Goal: Task Accomplishment & Management: Manage account settings

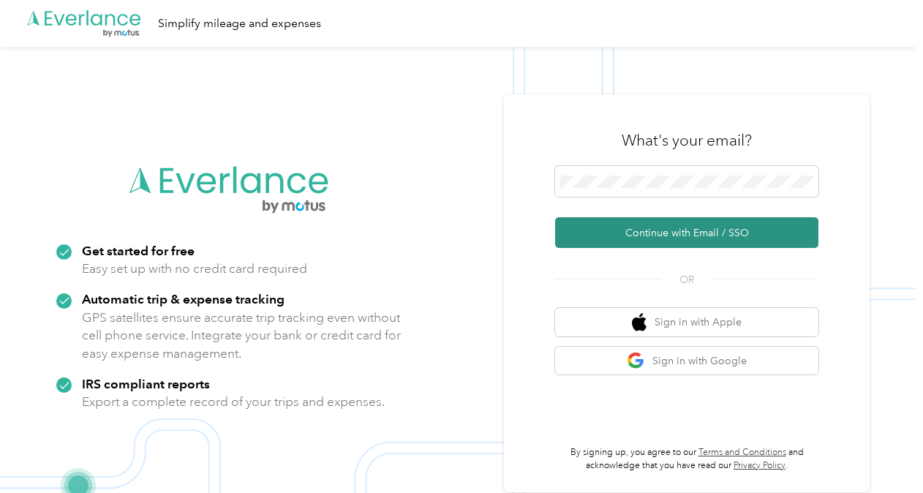
click at [661, 228] on button "Continue with Email / SSO" at bounding box center [686, 232] width 263 height 31
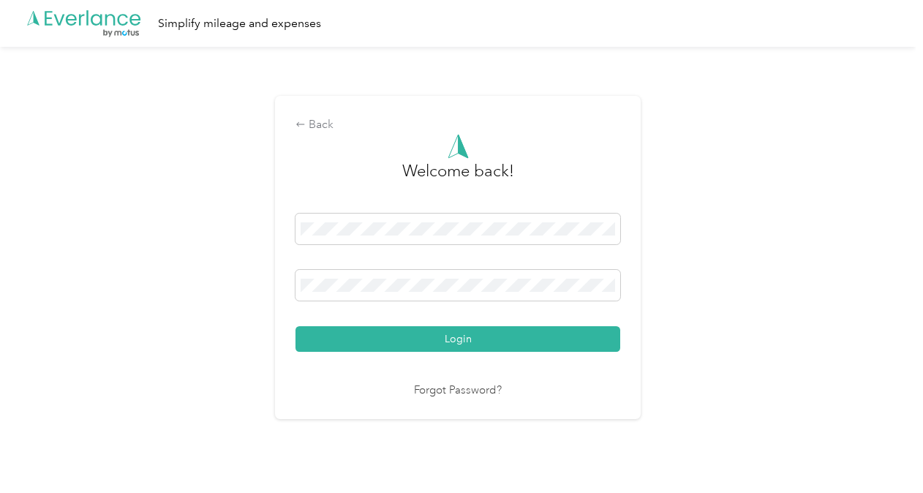
drag, startPoint x: 473, startPoint y: 340, endPoint x: 585, endPoint y: 320, distance: 114.3
click at [474, 340] on button "Login" at bounding box center [458, 339] width 325 height 26
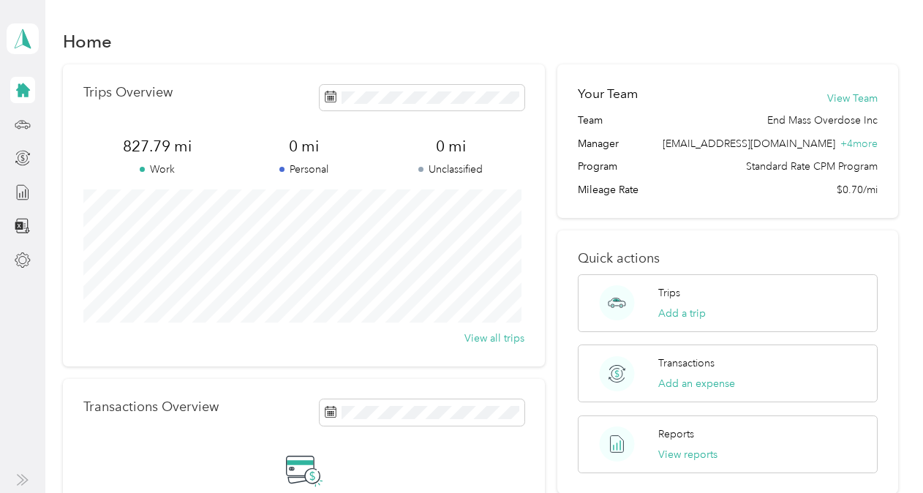
click at [23, 92] on icon at bounding box center [23, 90] width 14 height 14
click at [22, 131] on icon at bounding box center [23, 124] width 16 height 16
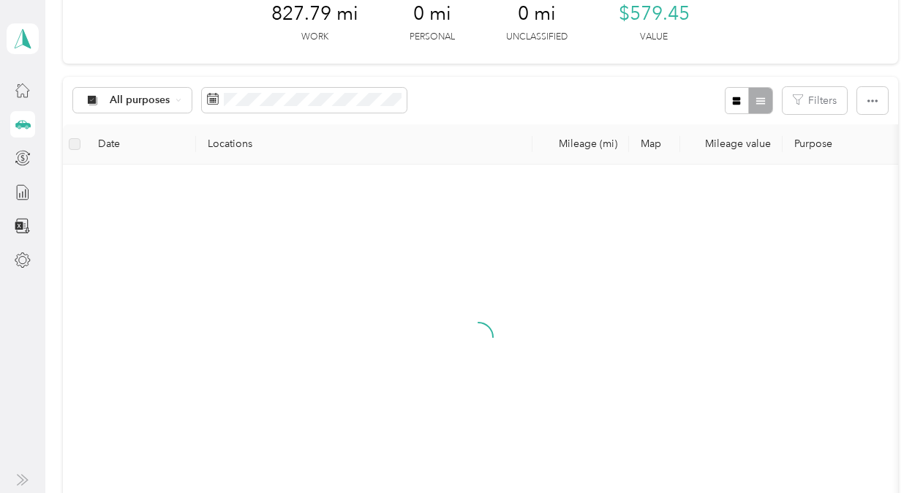
scroll to position [220, 0]
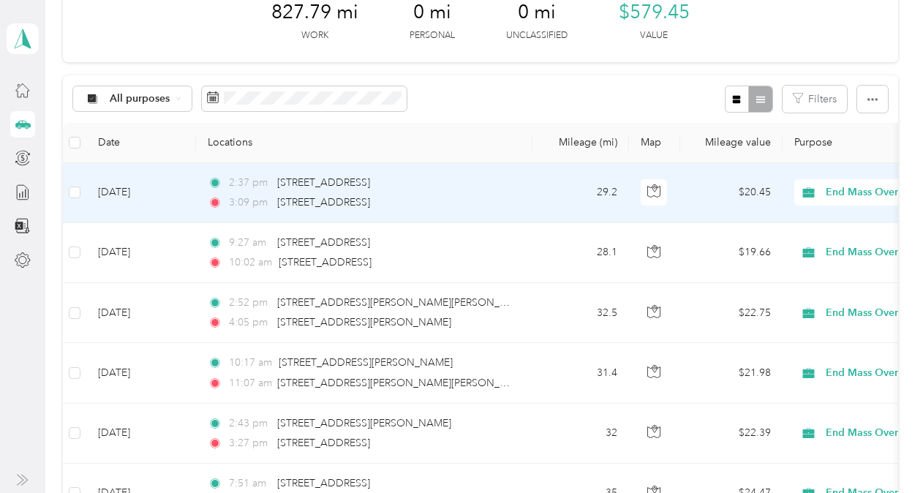
click at [827, 198] on span "End Mass Overdose Inc" at bounding box center [893, 192] width 134 height 16
click at [792, 220] on span "End Mass Overdose Inc" at bounding box center [838, 218] width 119 height 15
click at [548, 199] on td "29.2" at bounding box center [581, 193] width 97 height 60
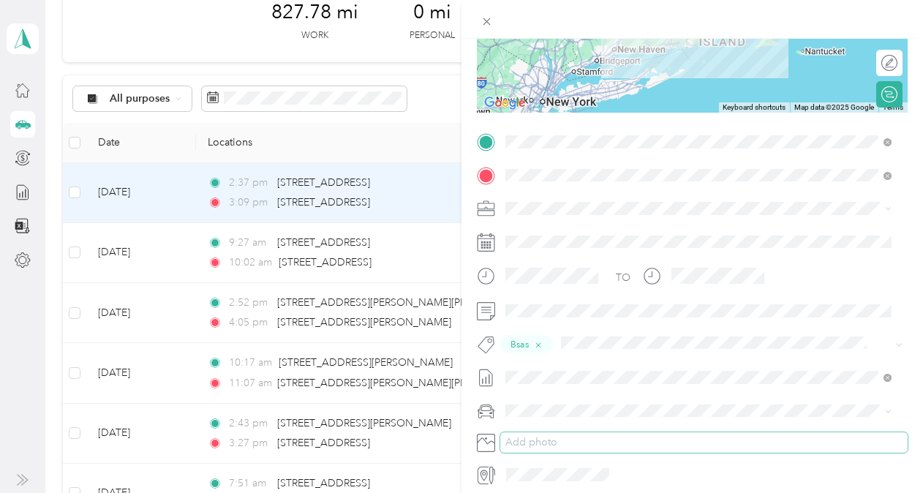
scroll to position [277, 0]
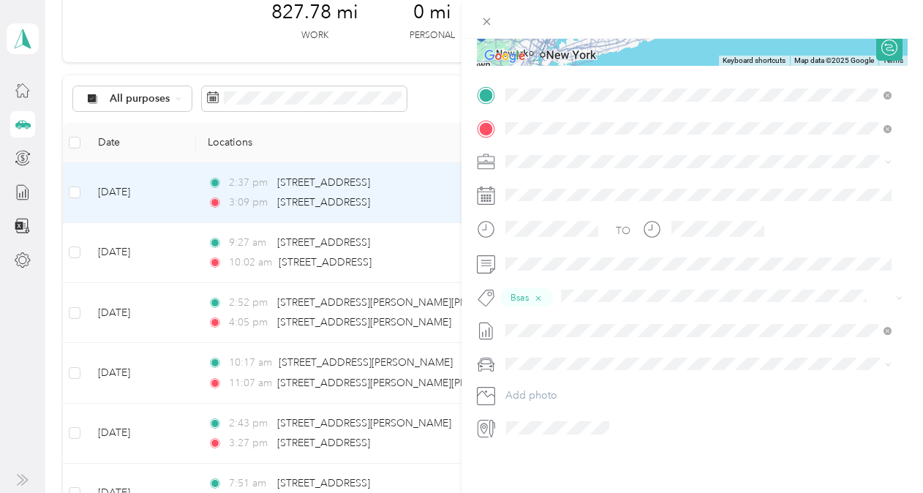
click at [386, 135] on div "Trip details Save This trip cannot be edited because it is either under review,…" at bounding box center [461, 246] width 923 height 493
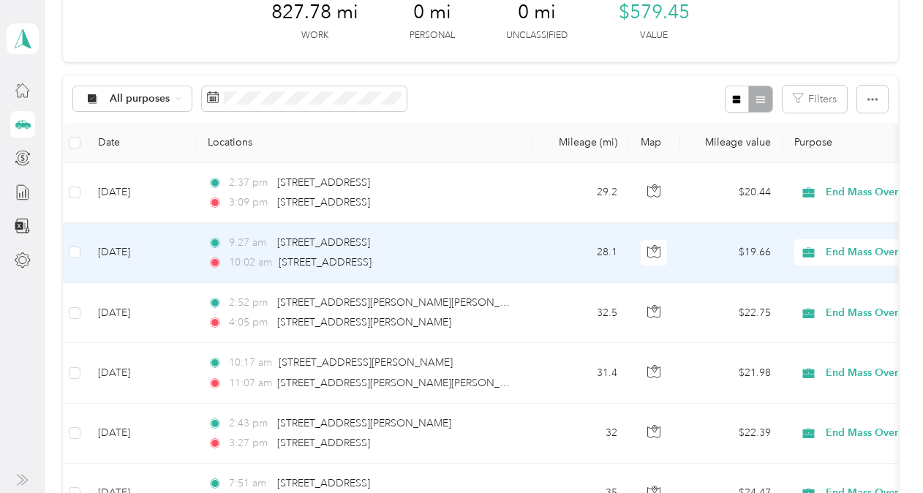
click at [487, 269] on div "10:02 am [STREET_ADDRESS]" at bounding box center [361, 263] width 307 height 16
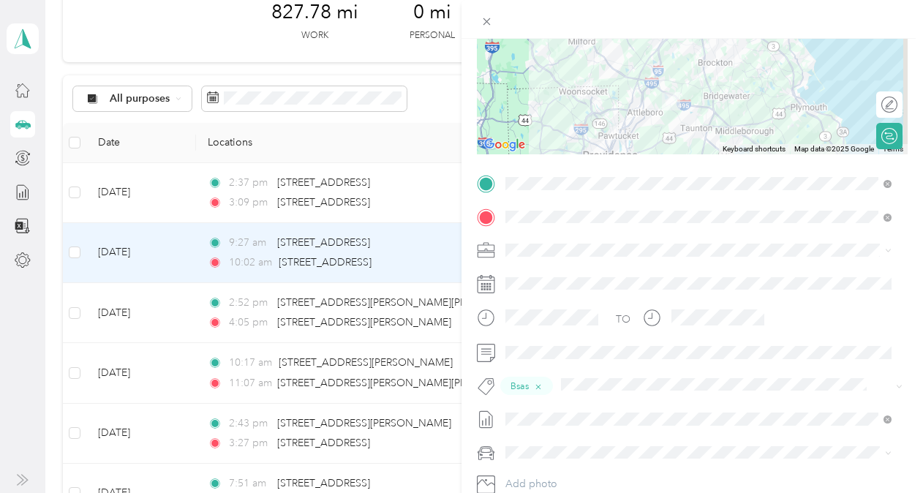
scroll to position [220, 0]
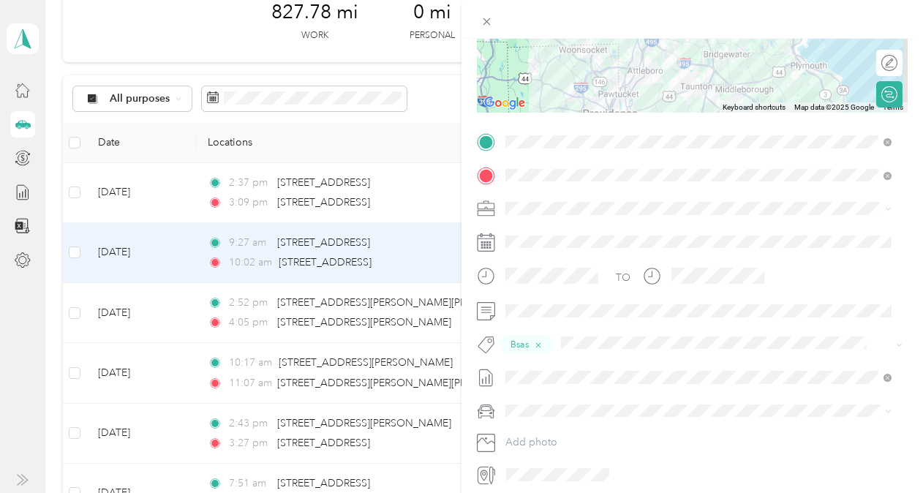
click at [332, 139] on div "Trip details Save This trip cannot be edited because it is either under review,…" at bounding box center [461, 246] width 923 height 493
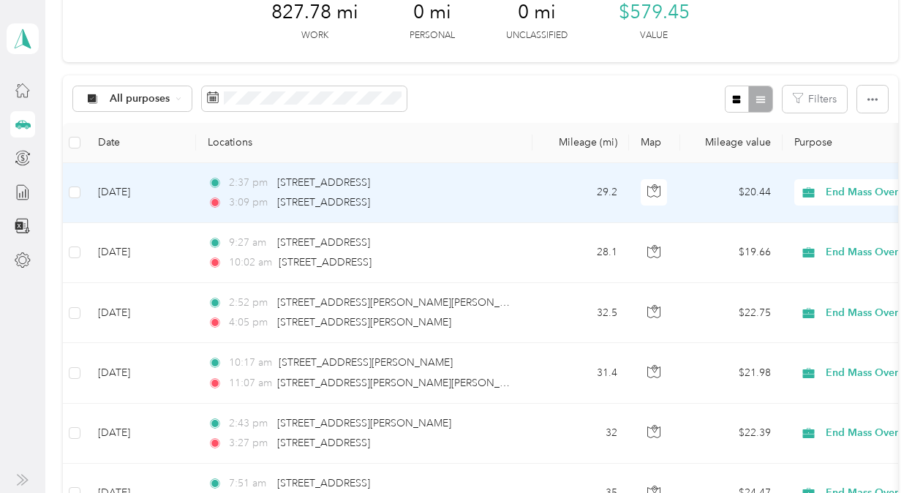
scroll to position [293, 0]
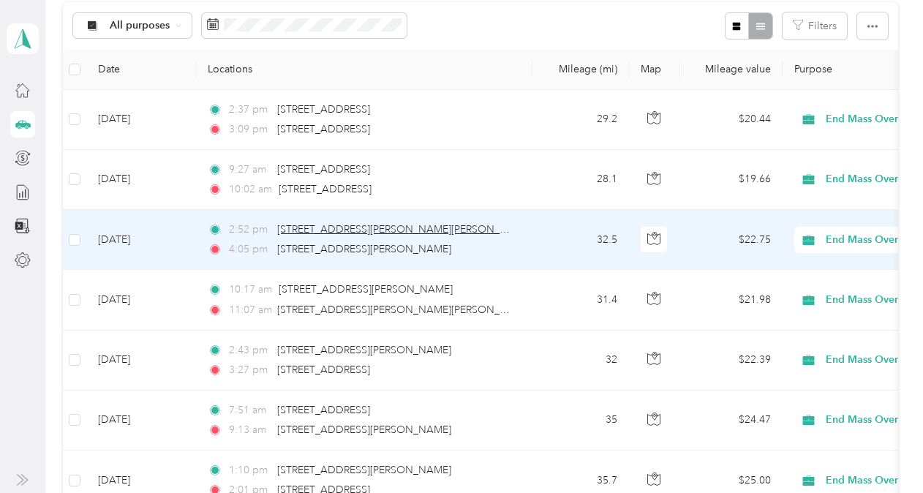
click at [328, 231] on span "[STREET_ADDRESS][PERSON_NAME][PERSON_NAME]" at bounding box center [404, 229] width 255 height 12
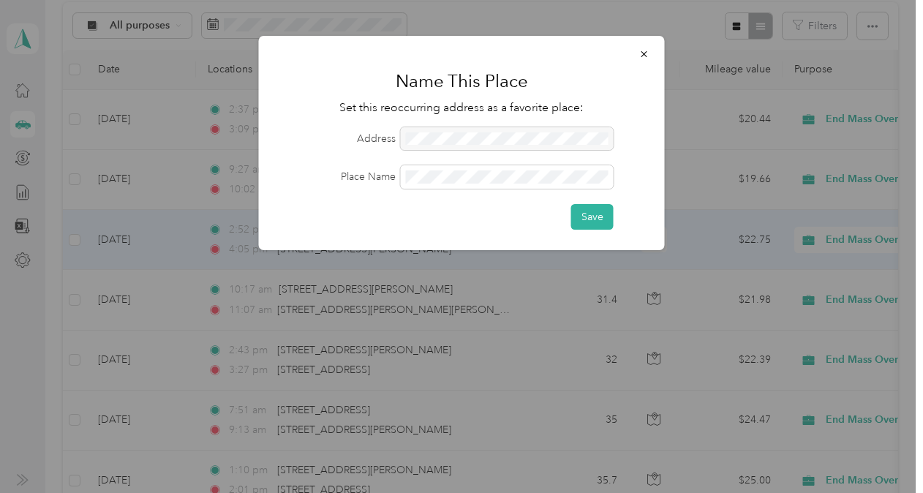
click at [419, 136] on div at bounding box center [507, 138] width 213 height 23
click at [514, 303] on div at bounding box center [461, 246] width 923 height 493
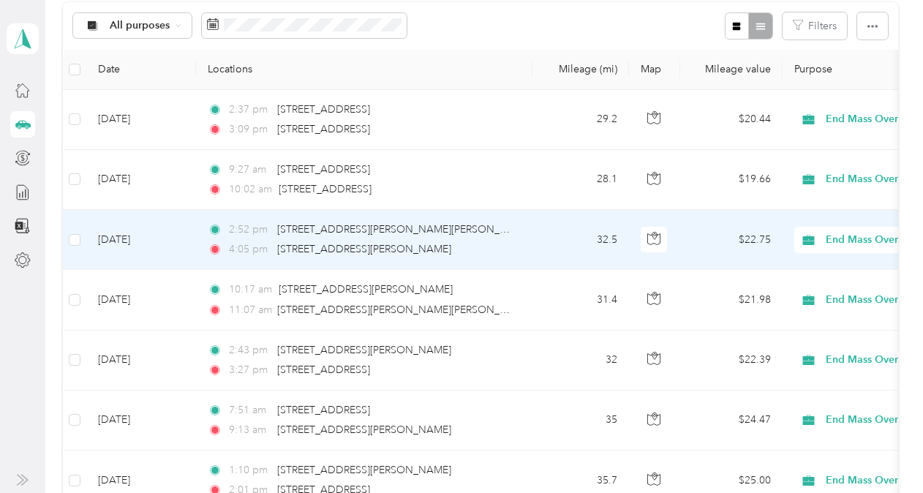
click at [451, 251] on span "[STREET_ADDRESS][PERSON_NAME]" at bounding box center [364, 249] width 174 height 12
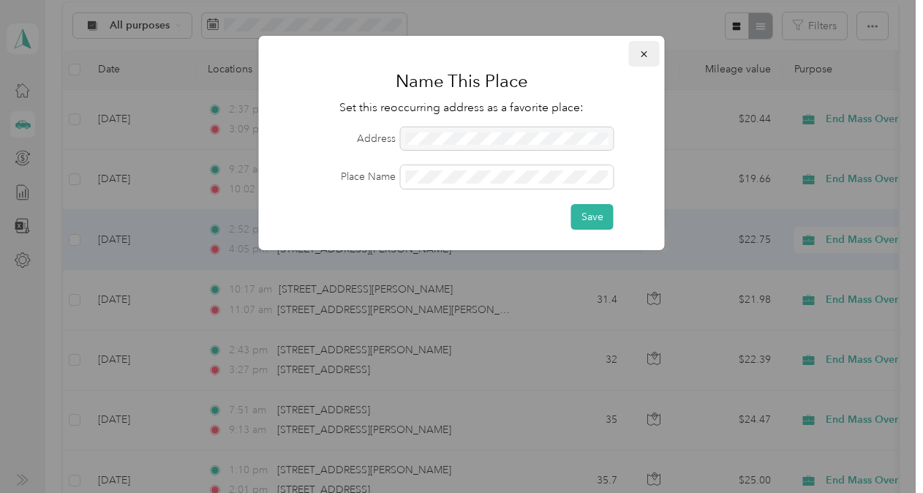
click at [642, 58] on icon "button" at bounding box center [645, 54] width 10 height 10
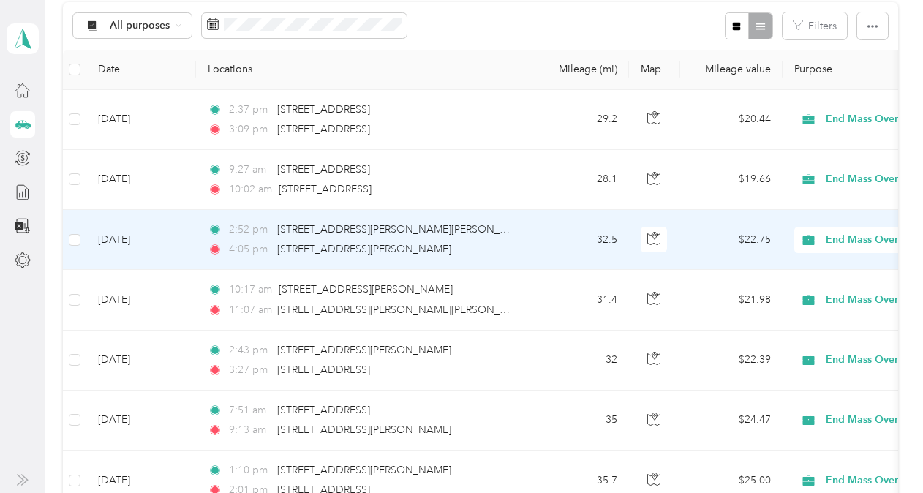
click at [543, 239] on td "32.5" at bounding box center [581, 240] width 97 height 60
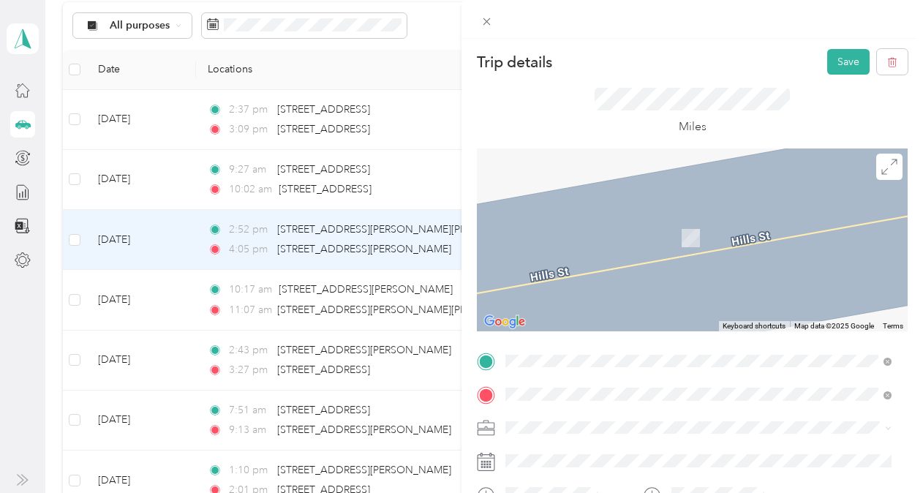
drag, startPoint x: 617, startPoint y: 206, endPoint x: 618, endPoint y: 215, distance: 9.5
click at [618, 205] on span "[STREET_ADDRESS][PERSON_NAME][US_STATE]" at bounding box center [647, 198] width 228 height 13
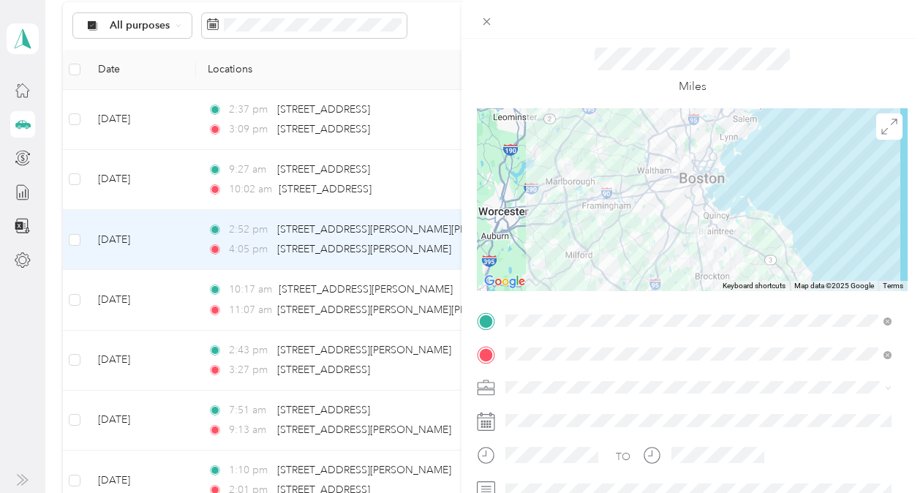
scroll to position [73, 0]
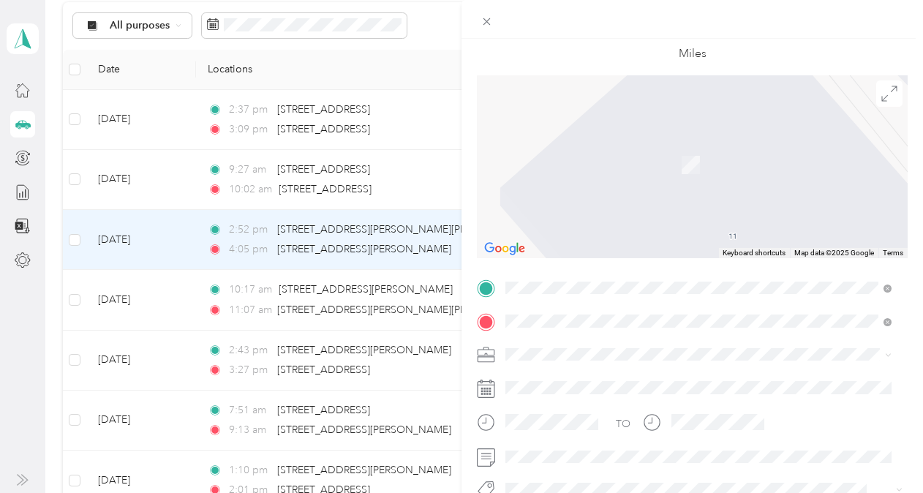
click at [728, 193] on div at bounding box center [692, 166] width 431 height 183
click at [651, 374] on span "[STREET_ADDRESS][US_STATE]" at bounding box center [606, 373] width 146 height 13
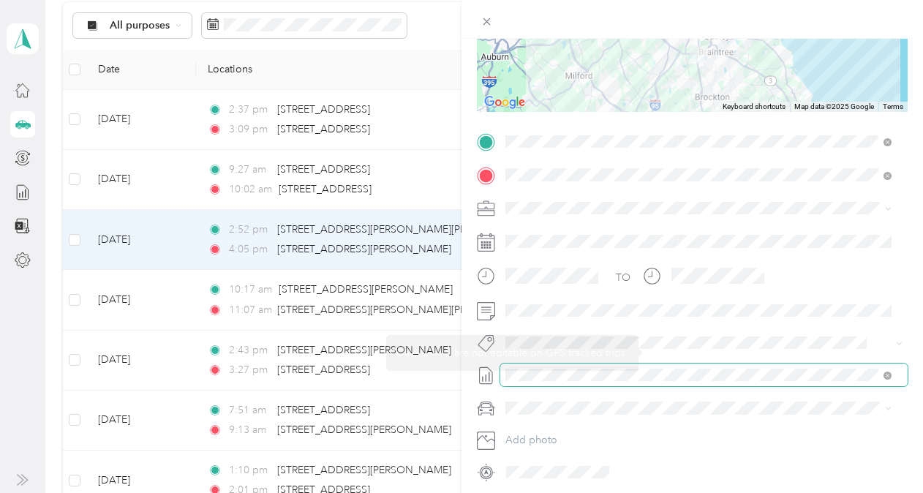
scroll to position [274, 0]
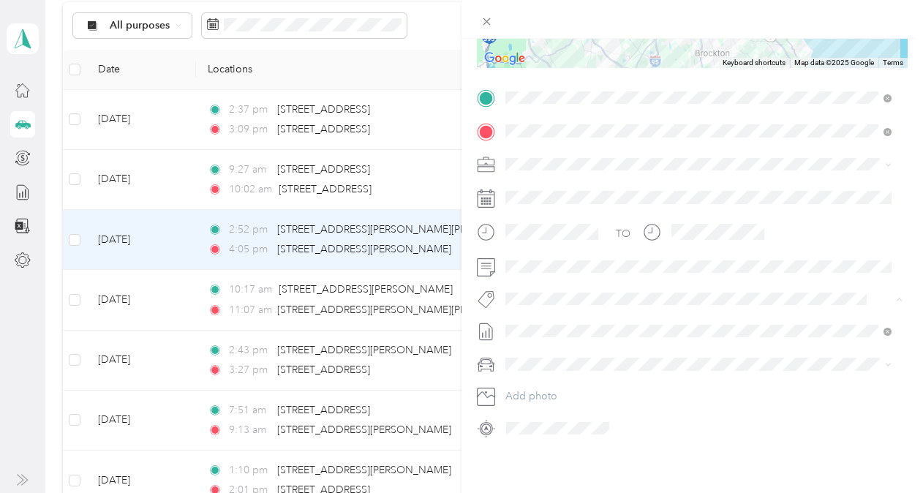
click at [534, 111] on span "Bsas" at bounding box center [530, 112] width 18 height 13
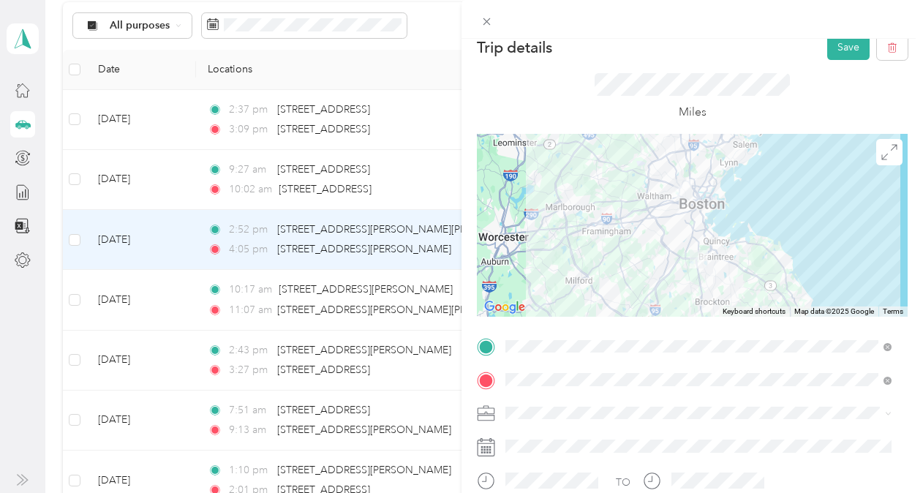
scroll to position [0, 0]
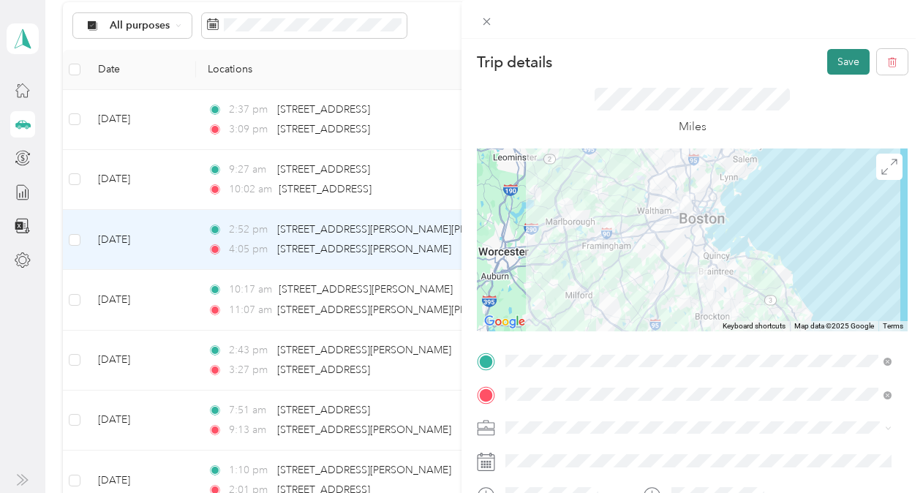
click at [831, 66] on button "Save" at bounding box center [849, 62] width 42 height 26
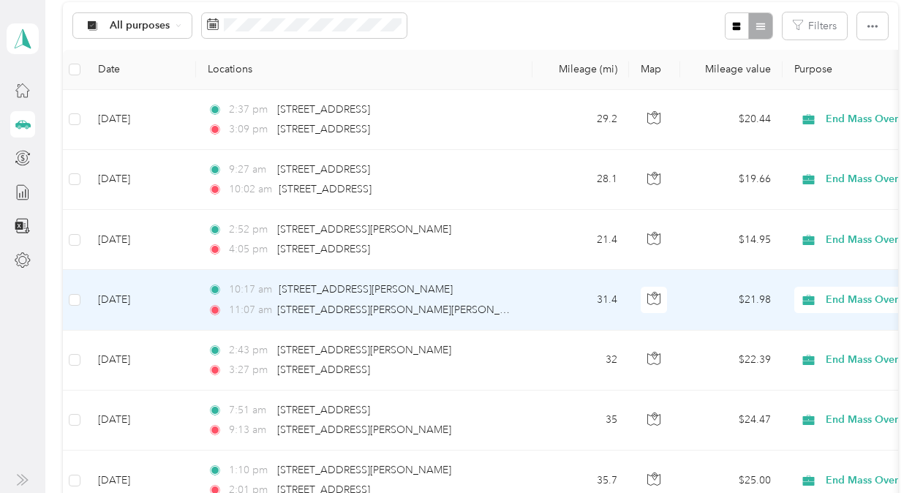
click at [541, 299] on td "31.4" at bounding box center [581, 300] width 97 height 60
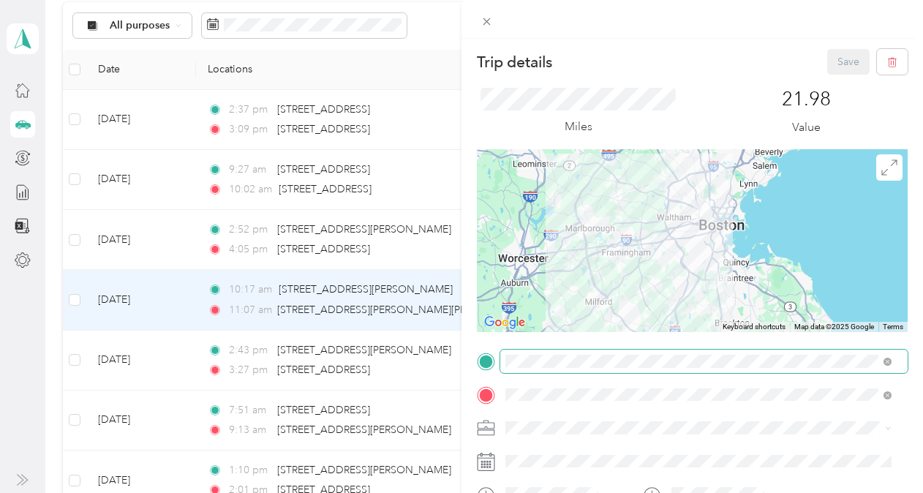
scroll to position [73, 0]
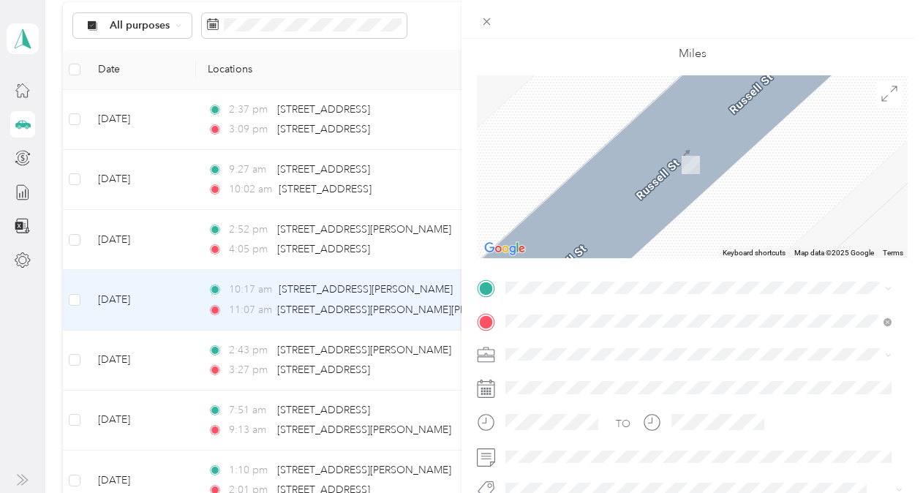
click at [607, 345] on span "[STREET_ADDRESS][US_STATE]" at bounding box center [606, 337] width 146 height 13
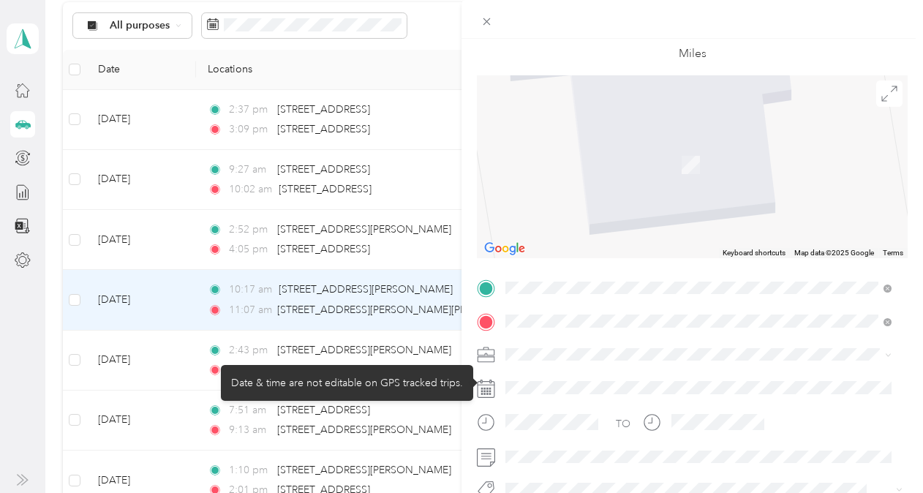
click at [723, 381] on div at bounding box center [705, 387] width 408 height 23
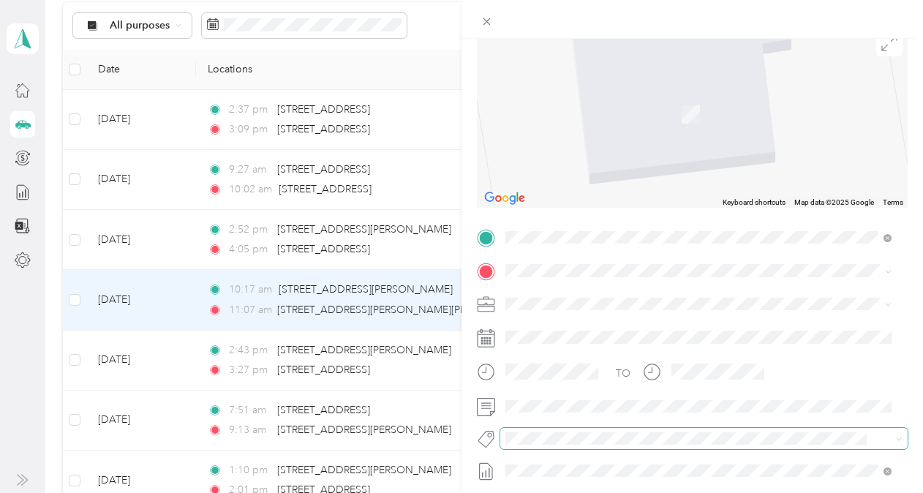
scroll to position [146, 0]
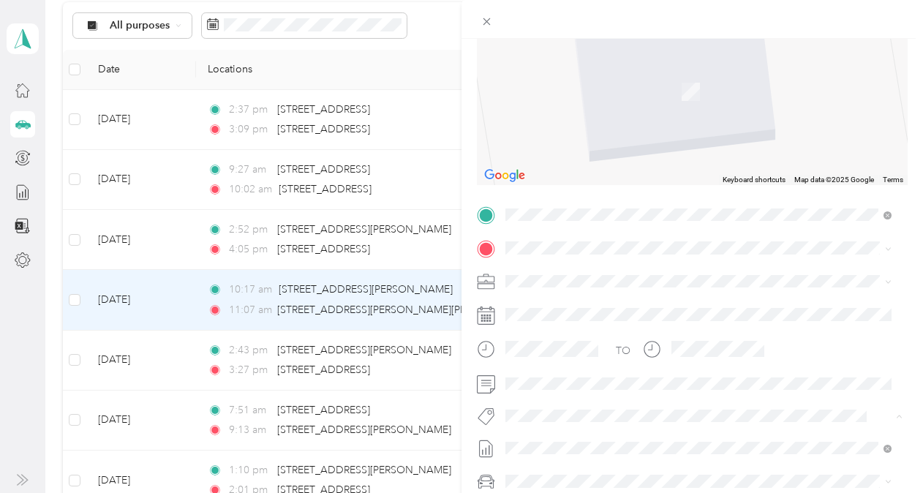
click at [540, 248] on li "Bsas" at bounding box center [699, 241] width 397 height 29
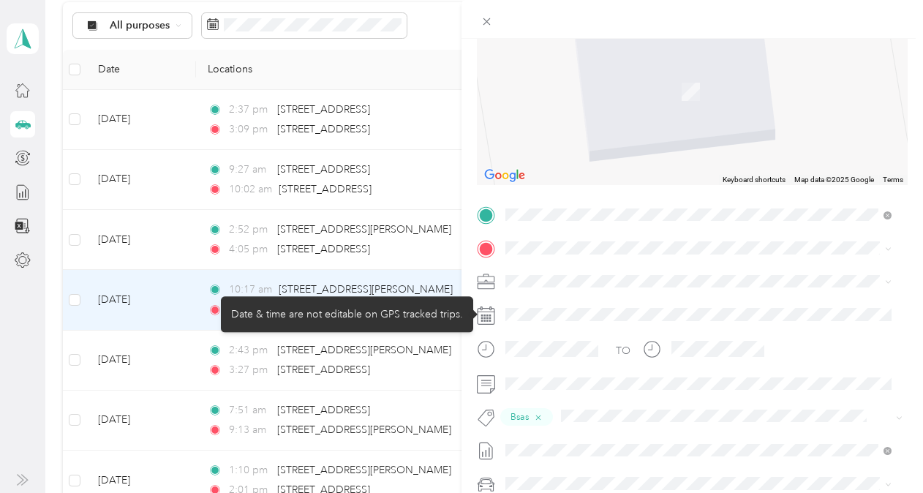
click at [800, 311] on div at bounding box center [705, 314] width 408 height 23
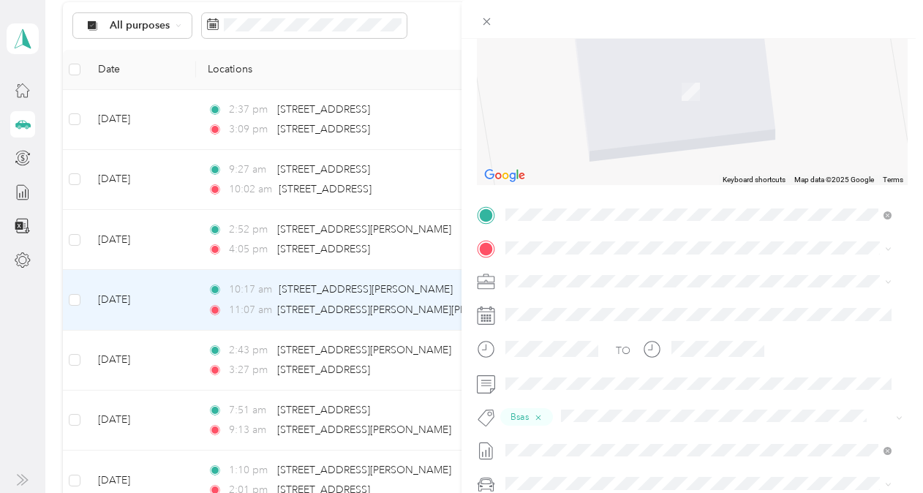
scroll to position [0, 0]
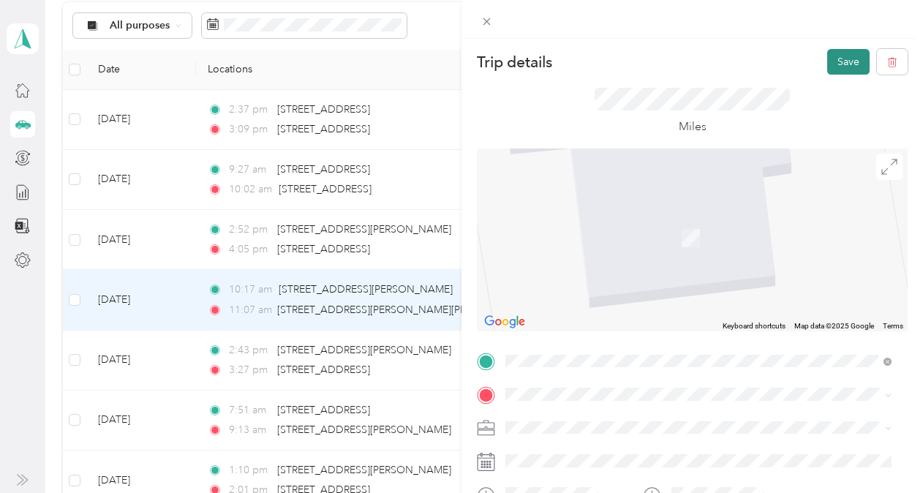
click at [829, 63] on button "Save" at bounding box center [849, 62] width 42 height 26
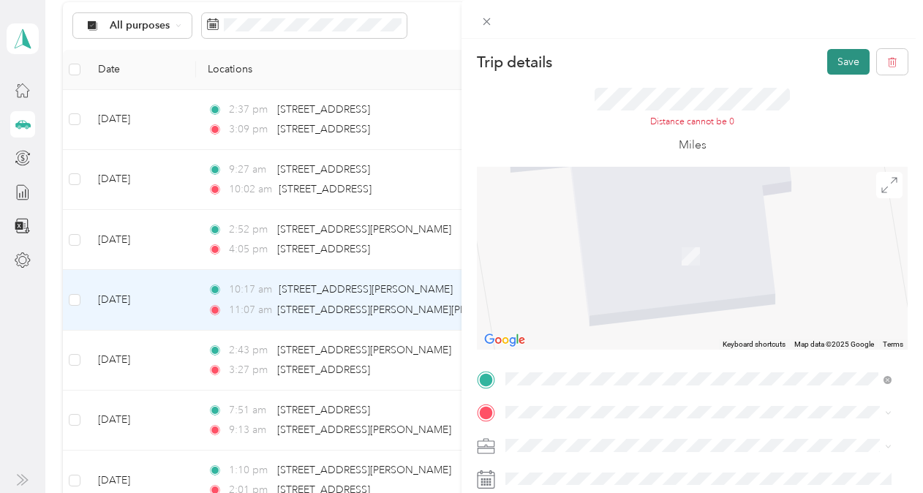
click at [836, 60] on button "Save" at bounding box center [849, 62] width 42 height 26
click at [584, 256] on span "[STREET_ADDRESS][PERSON_NAME][US_STATE]" at bounding box center [647, 249] width 228 height 13
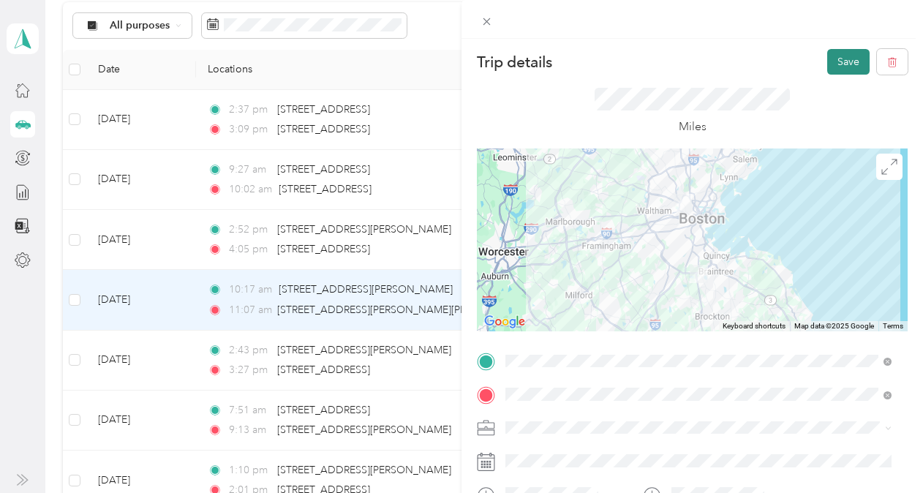
click at [830, 59] on button "Save" at bounding box center [849, 62] width 42 height 26
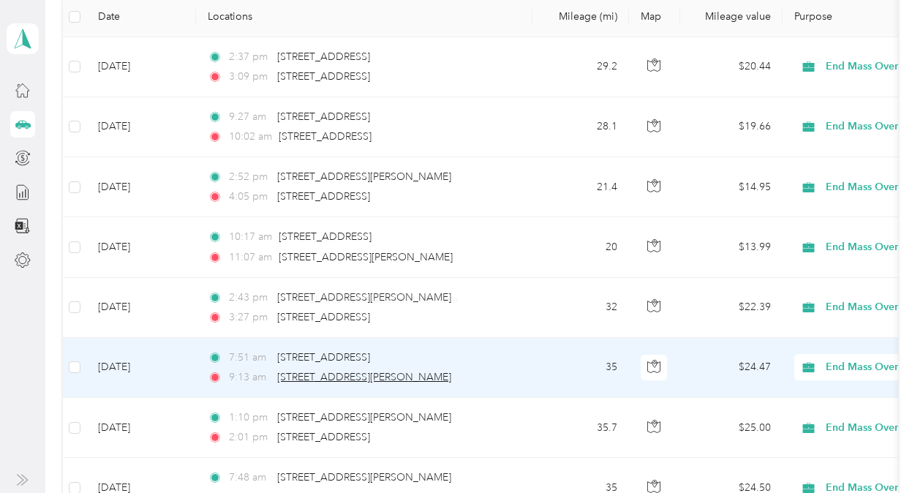
scroll to position [366, 0]
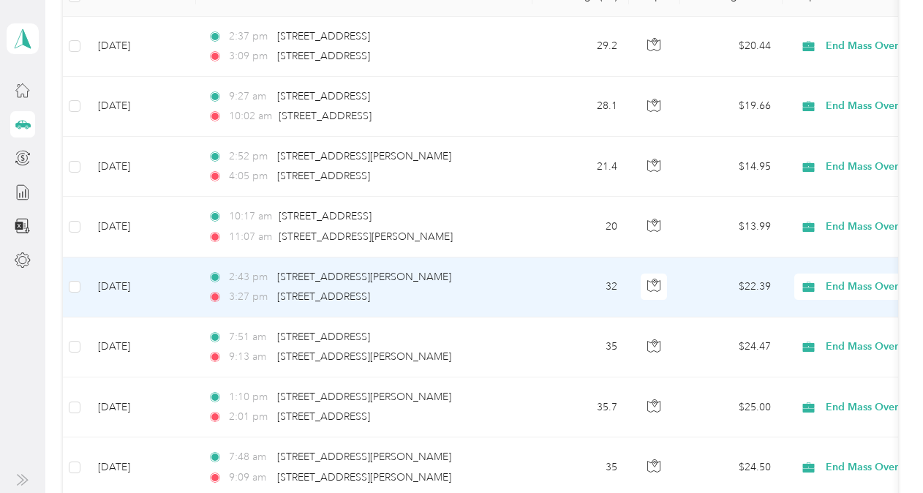
click at [531, 278] on td "2:43 pm [STREET_ADDRESS][PERSON_NAME] 3:27 pm [STREET_ADDRESS]" at bounding box center [364, 288] width 337 height 60
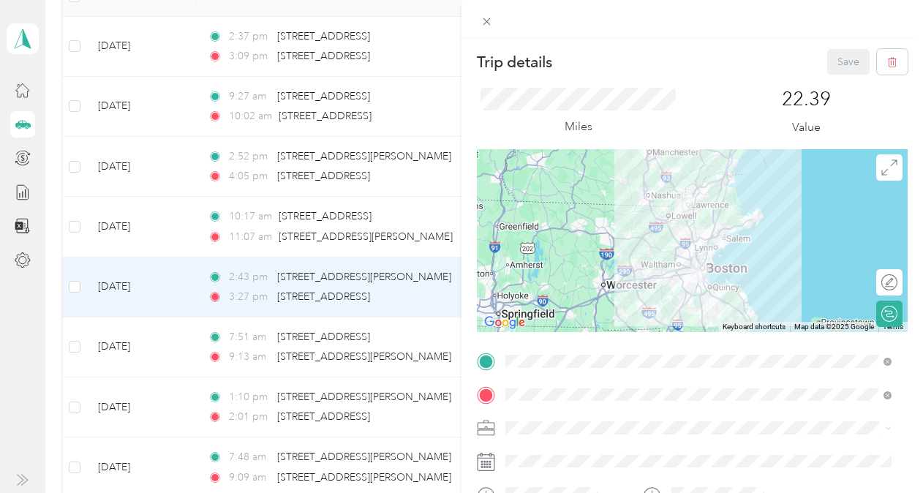
click at [439, 181] on div "Trip details Save This trip cannot be edited because it is either under review,…" at bounding box center [461, 246] width 923 height 493
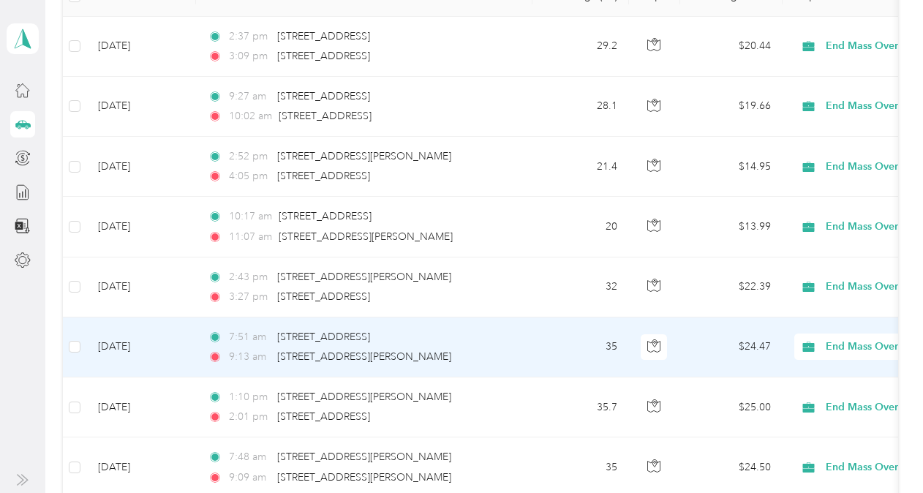
scroll to position [439, 0]
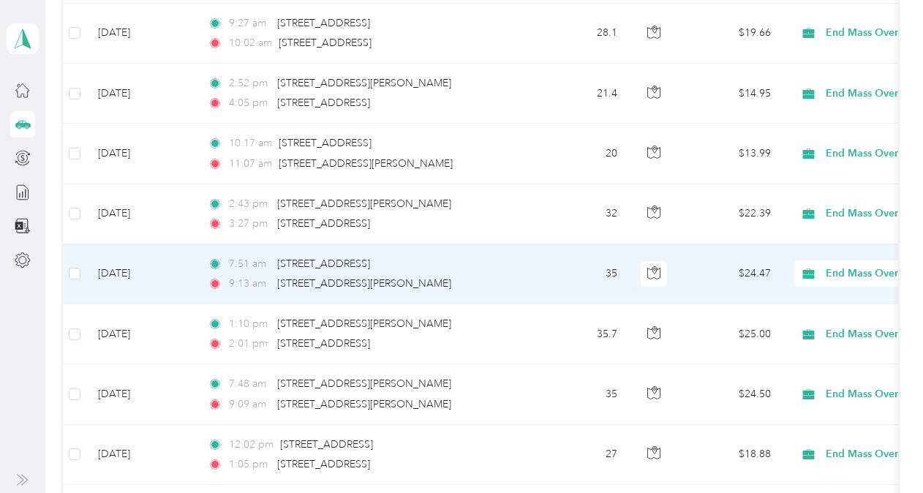
click at [540, 282] on td "35" at bounding box center [581, 274] width 97 height 60
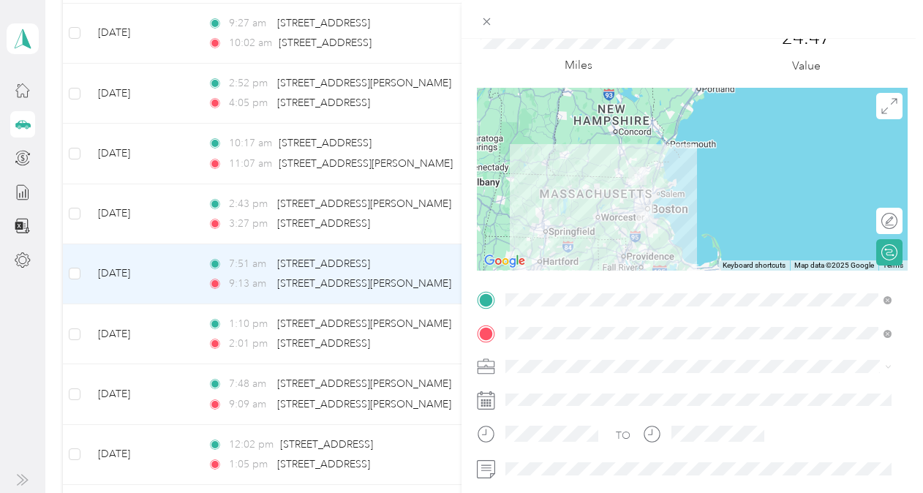
scroll to position [146, 0]
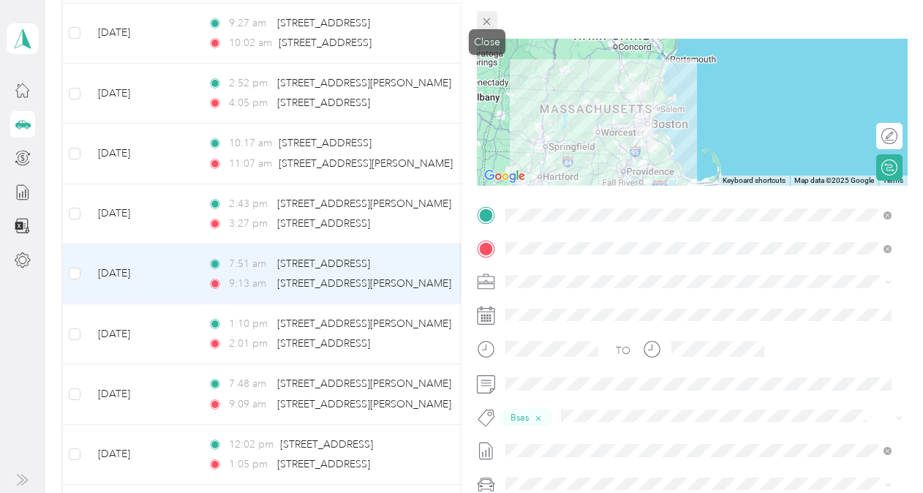
click at [481, 25] on icon at bounding box center [487, 21] width 12 height 12
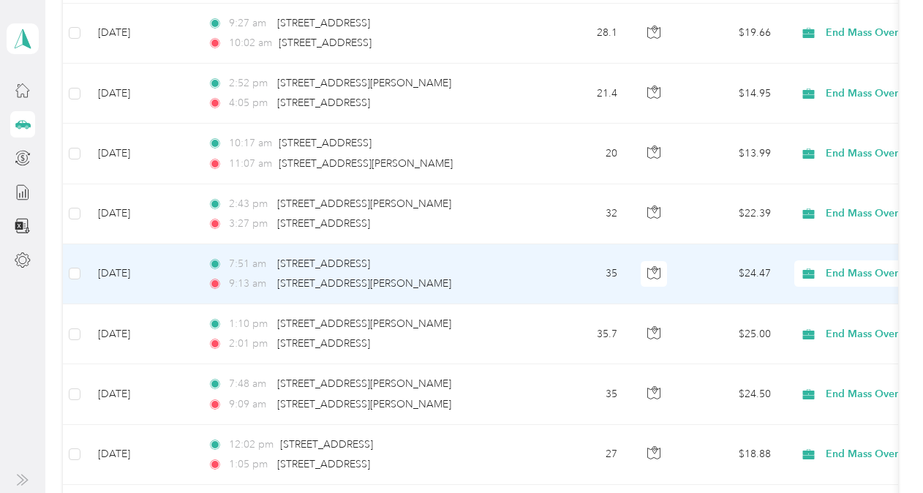
scroll to position [512, 0]
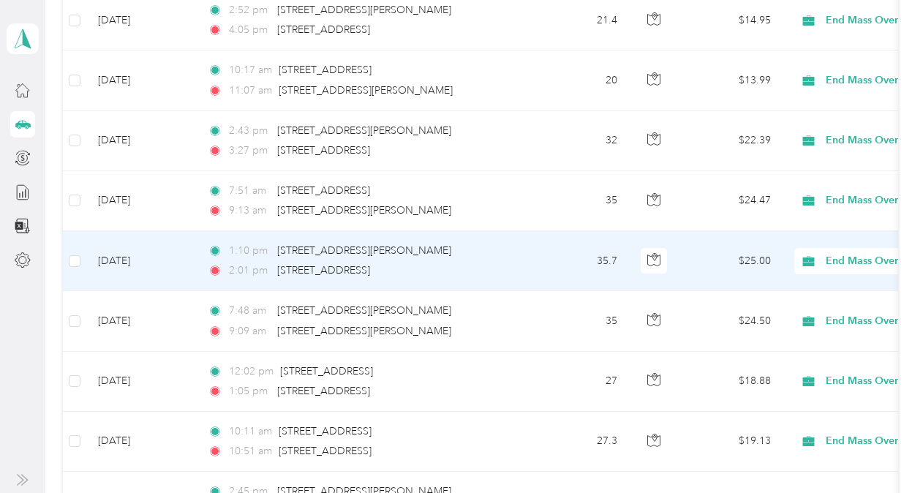
click at [553, 259] on td "35.7" at bounding box center [581, 261] width 97 height 60
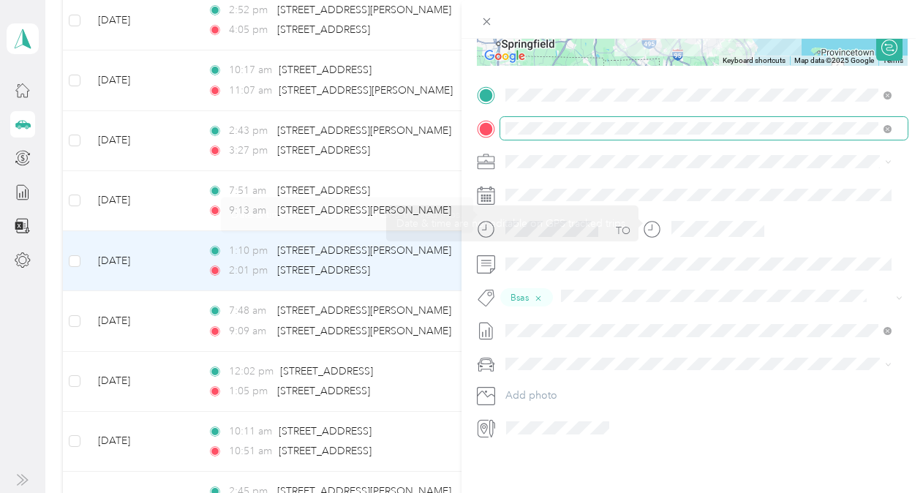
scroll to position [277, 0]
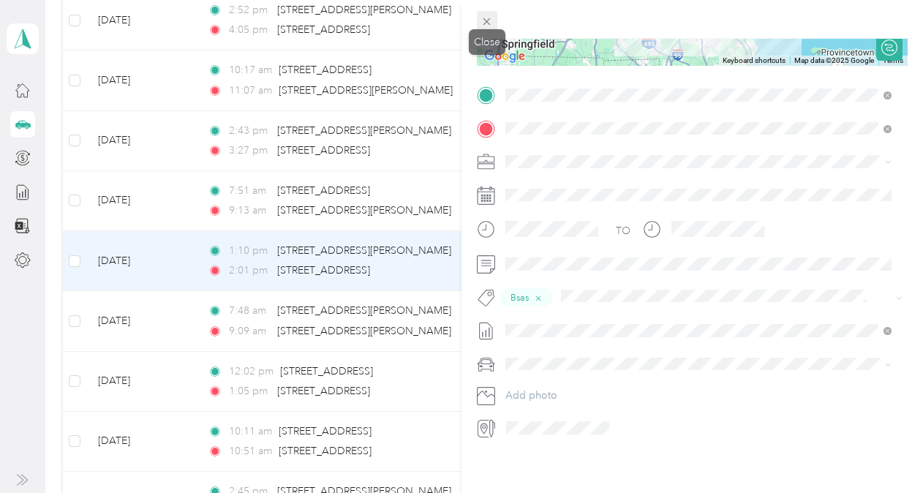
click at [487, 26] on icon at bounding box center [487, 21] width 12 height 12
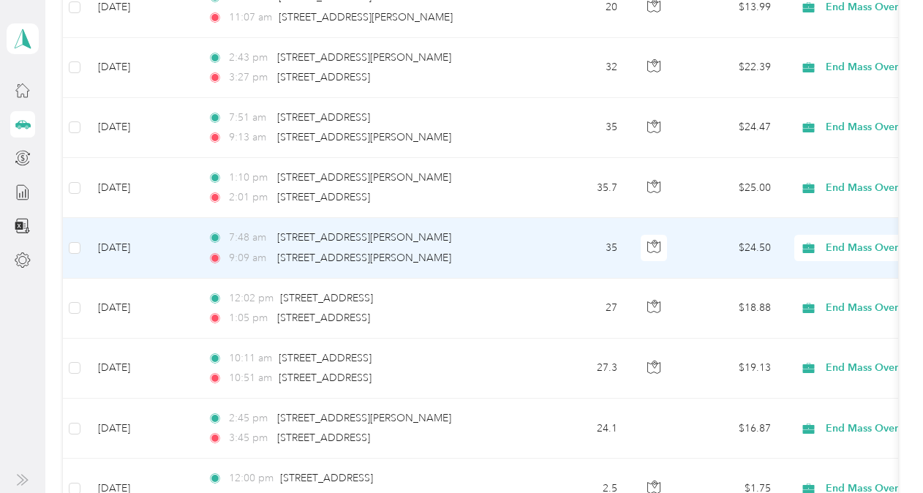
scroll to position [659, 0]
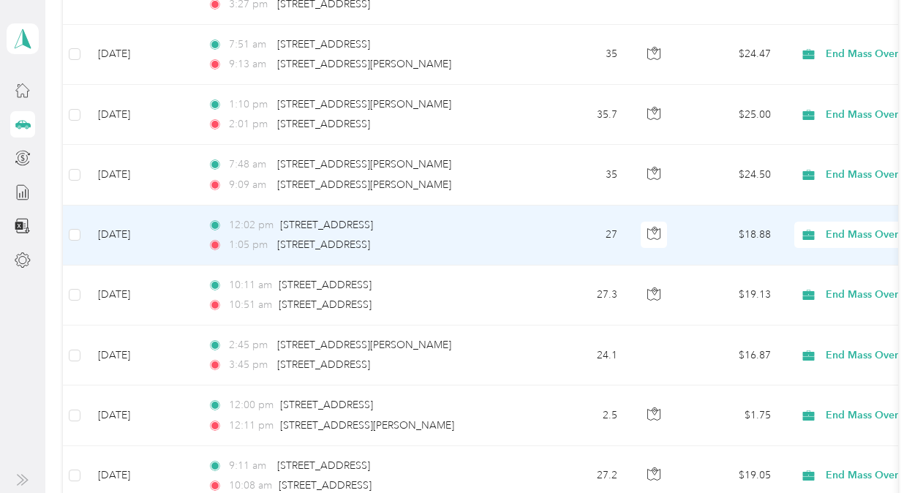
click at [549, 246] on td "27" at bounding box center [581, 236] width 97 height 60
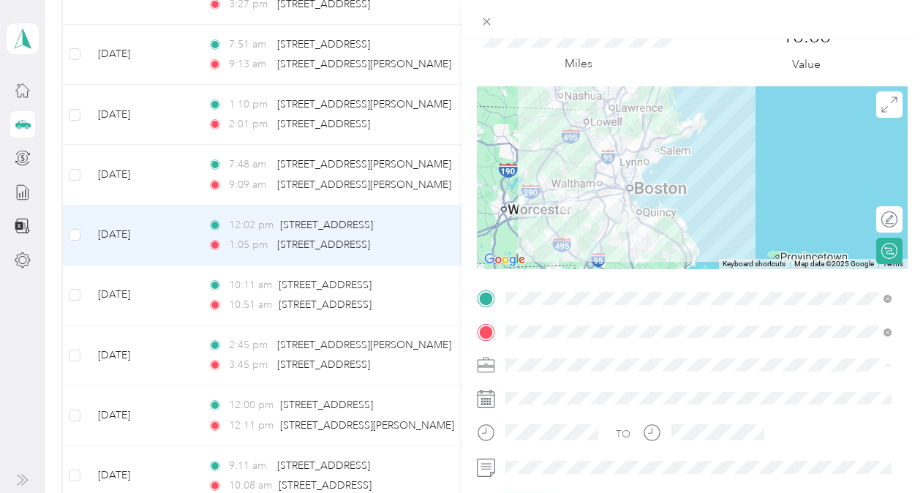
scroll to position [146, 0]
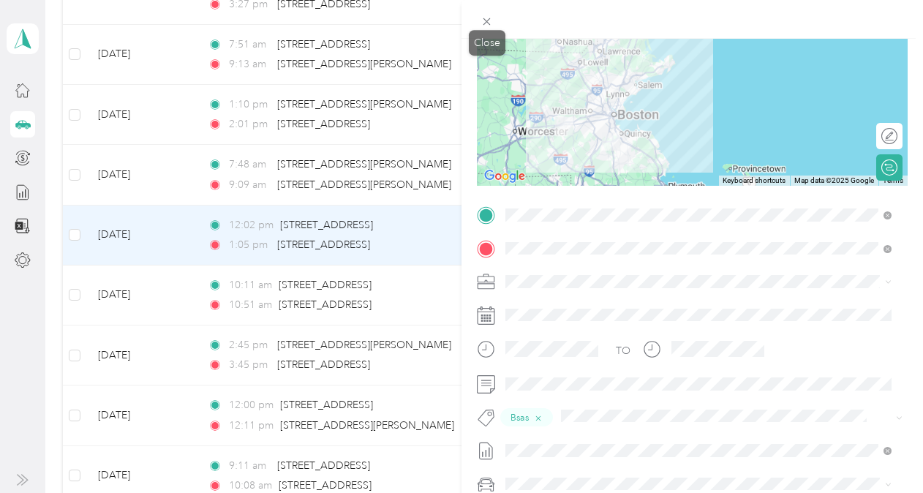
drag, startPoint x: 486, startPoint y: 22, endPoint x: 490, endPoint y: 68, distance: 46.3
click at [487, 22] on icon at bounding box center [487, 21] width 7 height 7
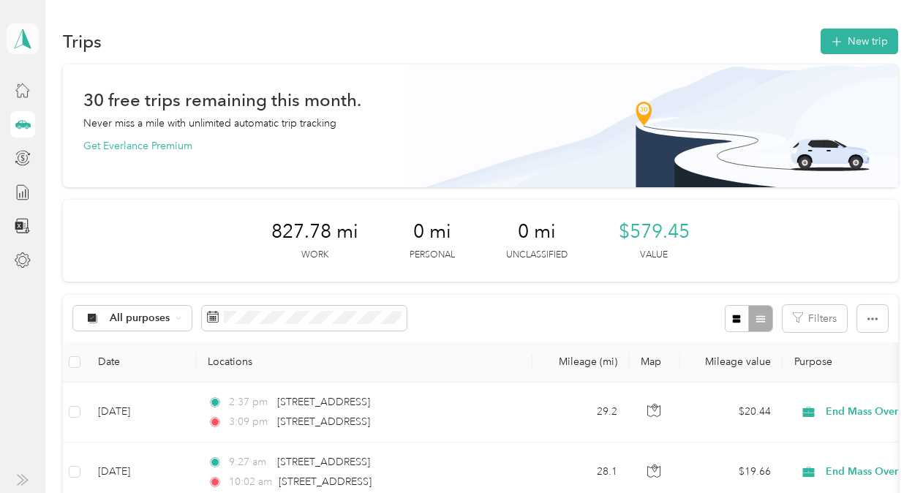
click at [27, 39] on g at bounding box center [23, 38] width 16 height 19
